Goal: Go to known website: Go to known website

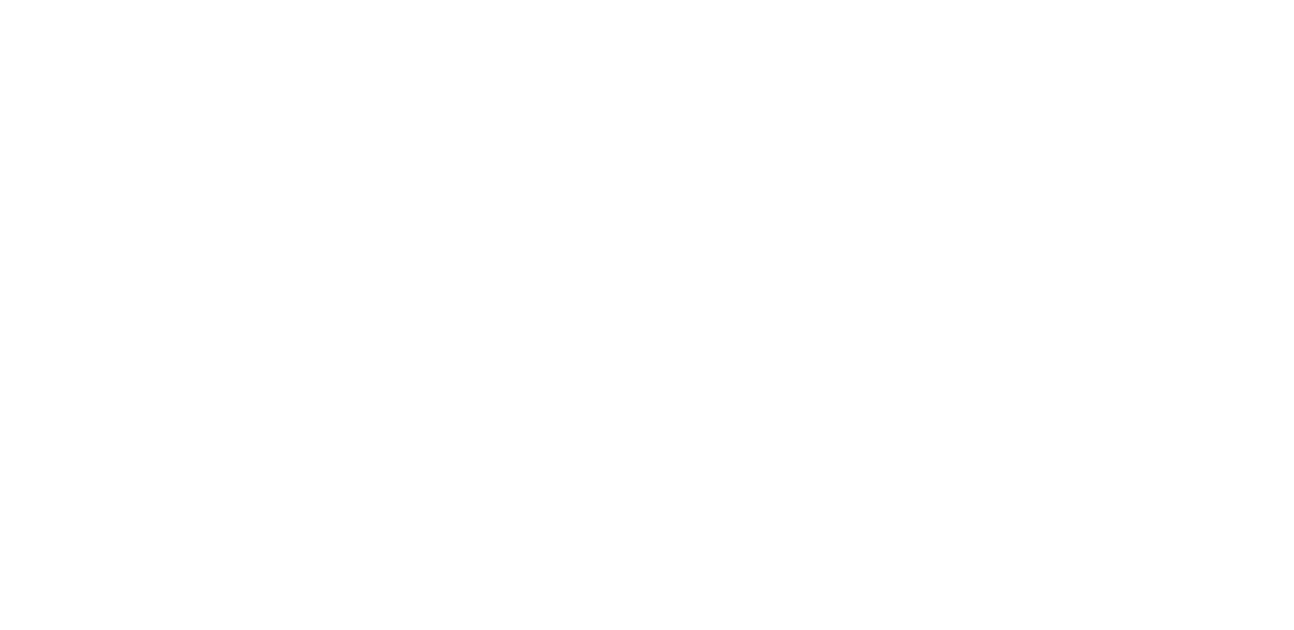
click at [206, 0] on html at bounding box center [647, 0] width 1294 height 0
